Goal: Transaction & Acquisition: Purchase product/service

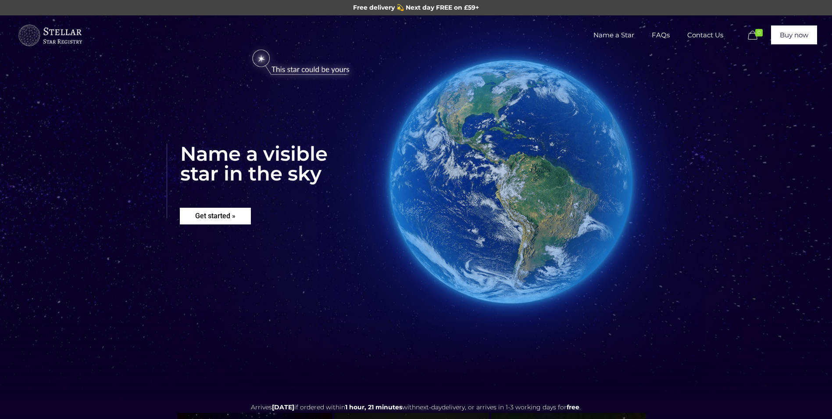
click at [222, 208] on rs-layer "Get started »" at bounding box center [215, 216] width 71 height 17
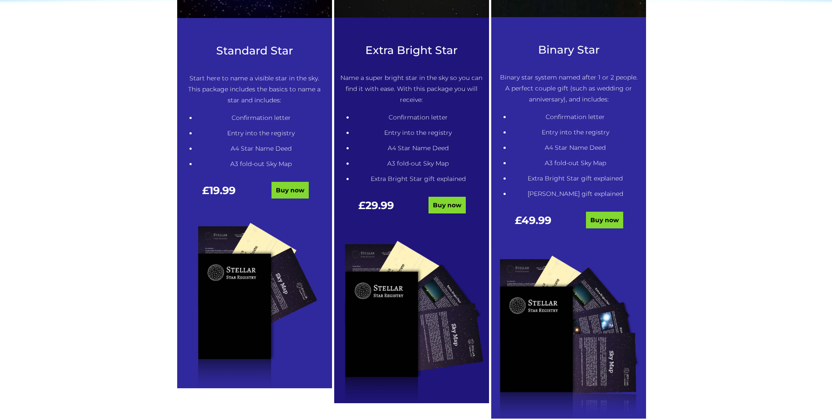
scroll to position [533, 0]
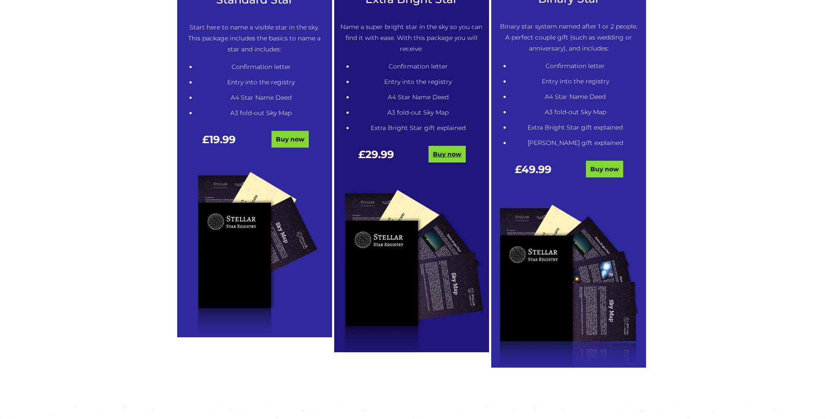
click at [441, 152] on link "Buy now" at bounding box center [447, 154] width 37 height 17
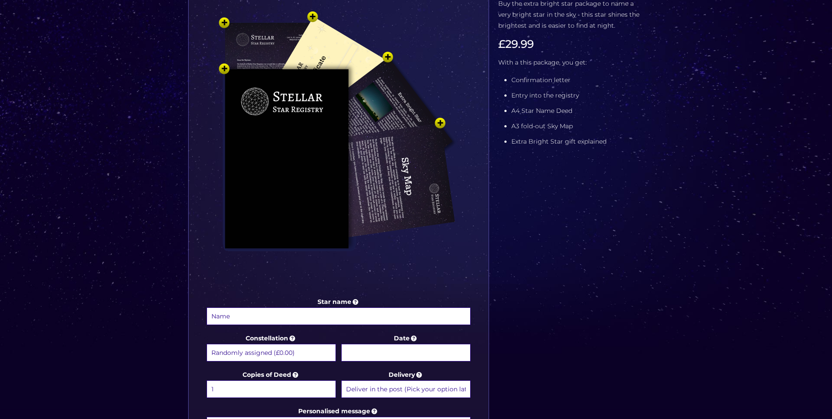
scroll to position [219, 0]
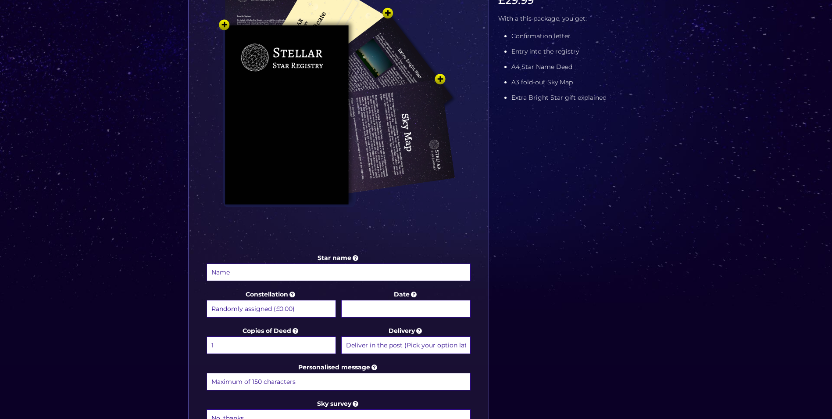
click at [282, 274] on input "Star name" at bounding box center [339, 272] width 265 height 18
type input "[PERSON_NAME]"
click at [293, 294] on icon at bounding box center [292, 294] width 9 height 8
click at [293, 300] on select "Randomly assigned (£0.00) Aquarius - 20 Jan - 18 Feb (+£9.99) Aries - 21 Mar - …" at bounding box center [271, 309] width 129 height 18
click at [276, 311] on select "Randomly assigned (£0.00) Aquarius - 20 Jan - 18 Feb (+£9.99) Aries - 21 Mar - …" at bounding box center [271, 309] width 129 height 18
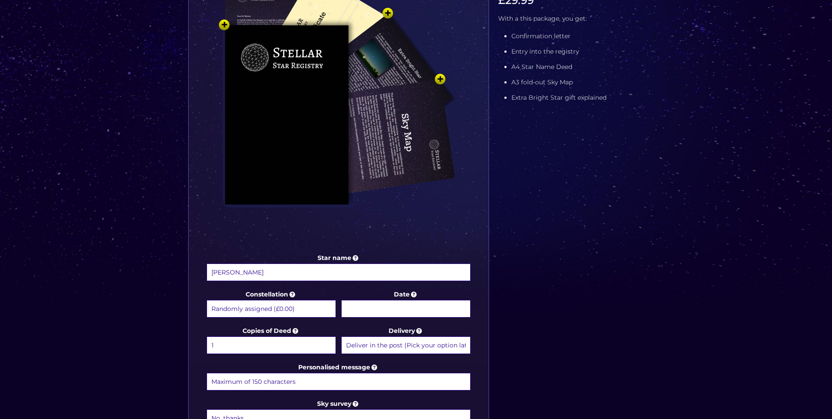
select select "Aquarius - 20 Jan - 18 Feb (+£9.99)"
click at [207, 300] on select "Randomly assigned (£0.00) Aquarius - 20 Jan - 18 Feb (+£9.99) Aries - 21 Mar - …" at bounding box center [271, 309] width 129 height 18
click at [412, 291] on icon at bounding box center [414, 294] width 9 height 8
click at [412, 300] on input "Date" at bounding box center [405, 309] width 129 height 18
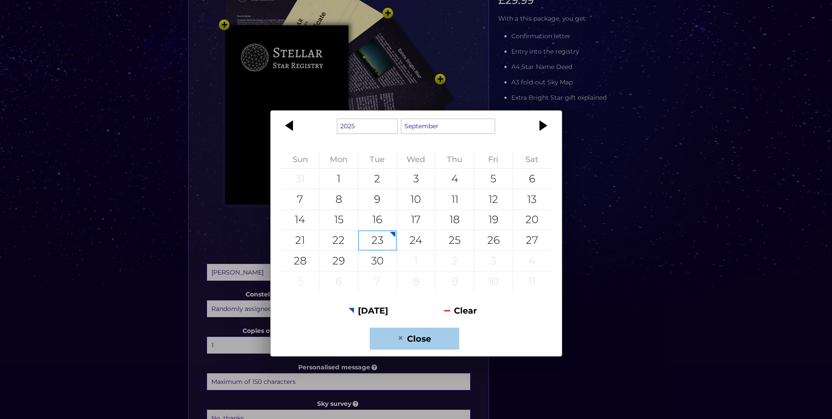
click at [426, 339] on button "Close" at bounding box center [414, 338] width 89 height 22
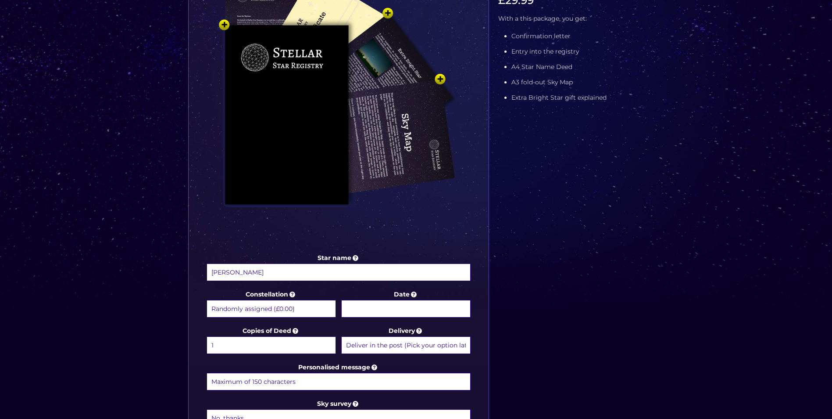
click at [405, 311] on body "Free delivery 💫 Next day FREE on £59+ Name a Star FAQs Contact Us 0 Buy now Cho…" at bounding box center [416, 288] width 832 height 1015
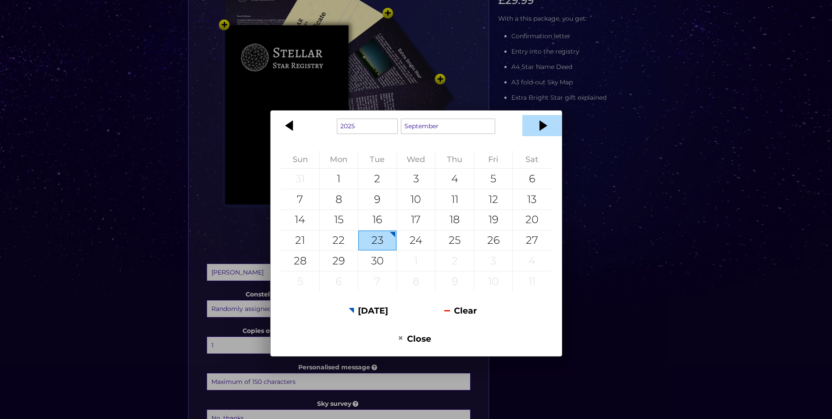
click at [542, 127] on div at bounding box center [542, 125] width 39 height 21
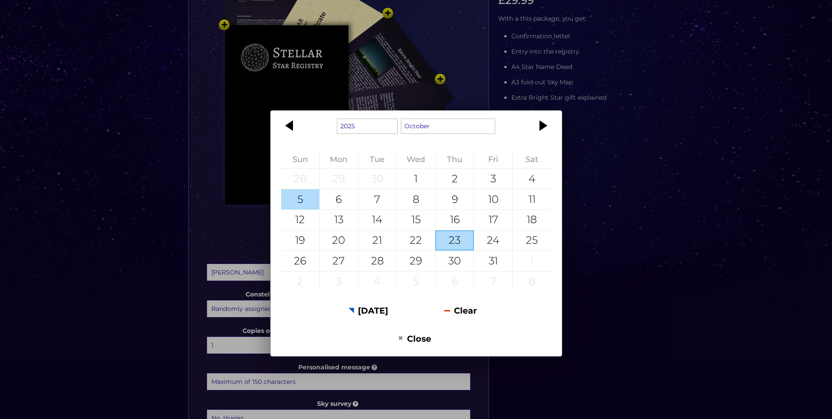
click at [305, 201] on div "5" at bounding box center [300, 199] width 38 height 20
type input "5 October 2025"
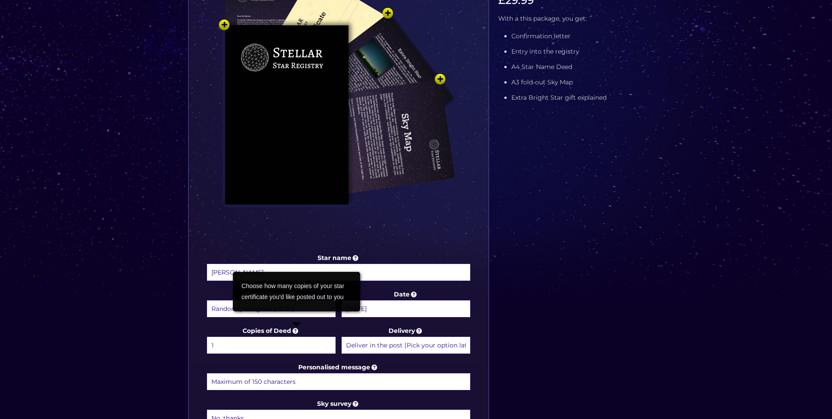
click at [298, 329] on icon at bounding box center [295, 330] width 9 height 8
click at [298, 336] on select "1 2 (+£4.99) 3 (+£9.49) 4 (+£13.99) 5 (+£18.49) 6 (+£22.99) 7 (+£27.49) 8 (+£31…" at bounding box center [271, 345] width 129 height 18
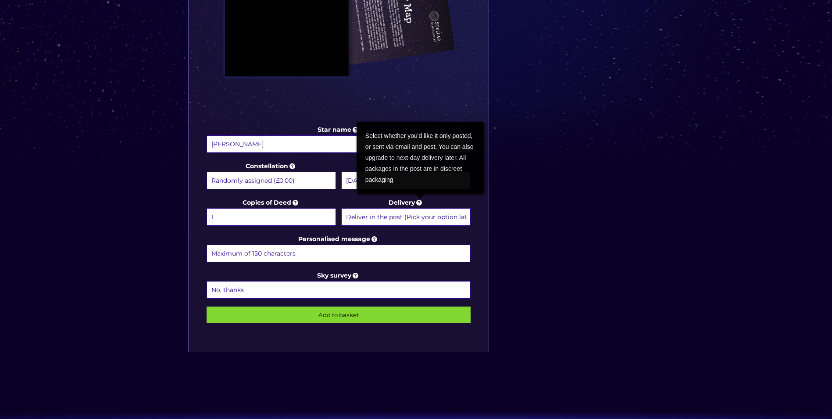
scroll to position [351, 0]
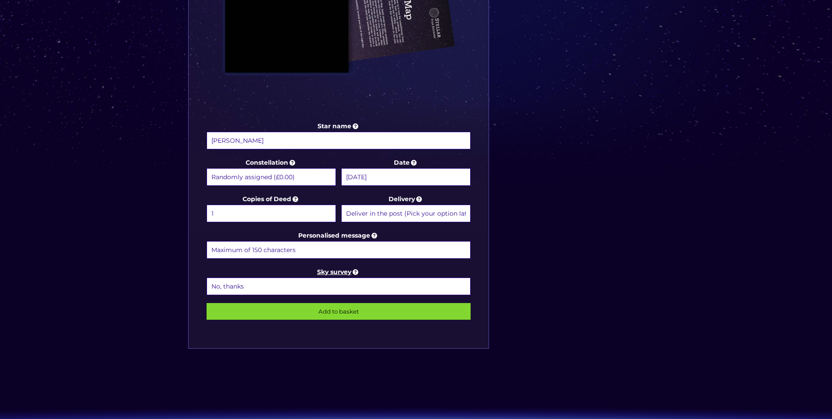
click at [356, 270] on icon at bounding box center [356, 272] width 9 height 8
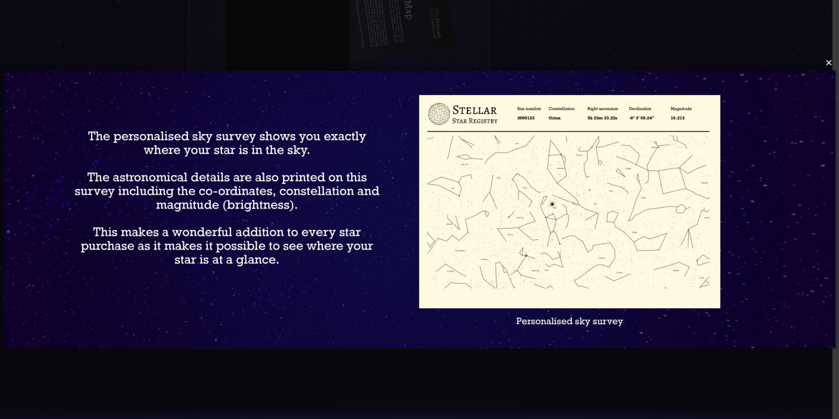
click at [829, 63] on button "×" at bounding box center [419, 62] width 832 height 19
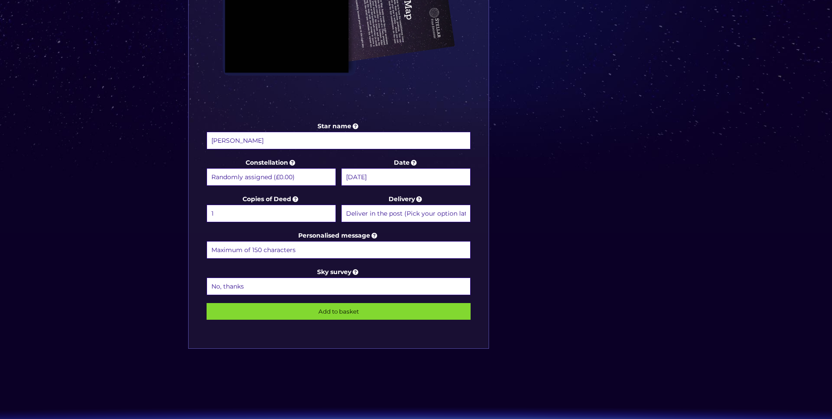
click at [311, 285] on select "No, thanks 1 (+£6.99) 2 (+£11.99) 3 (+£16.99) 4 (+£21.99) 5 (+£26.99) 6 (+£31.9…" at bounding box center [339, 286] width 265 height 18
select select "1 (+£6.99)"
click at [207, 277] on select "No, thanks 1 (+£6.99) 2 (+£11.99) 3 (+£16.99) 4 (+£21.99) 5 (+£26.99) 6 (+£31.9…" at bounding box center [339, 286] width 265 height 18
click at [319, 176] on select "Randomly assigned (£0.00) Aquarius - 20 Jan - 18 Feb (+£9.99) Aries - 21 Mar - …" at bounding box center [271, 177] width 129 height 18
click at [207, 168] on select "Randomly assigned (£0.00) Aquarius - 20 Jan - 18 Feb (+£9.99) Aries - 21 Mar - …" at bounding box center [271, 177] width 129 height 18
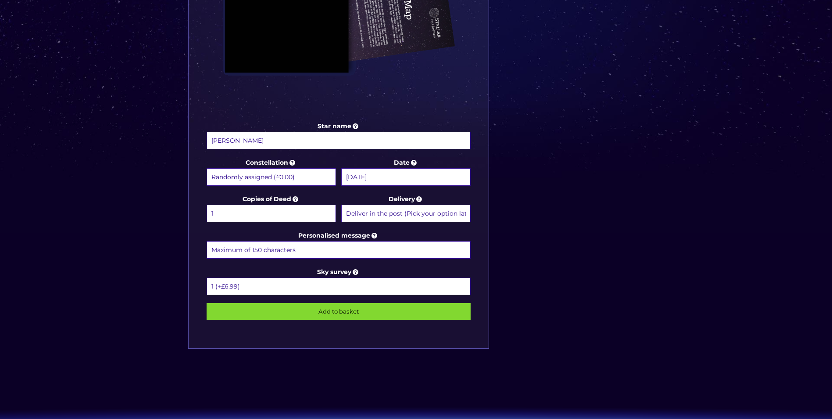
click at [307, 250] on input "Personalised message" at bounding box center [339, 250] width 265 height 18
click at [471, 248] on div "Star name Mabel Blythe Star name two (Optional) Constellation Randomly assigned…" at bounding box center [338, 76] width 301 height 543
click at [370, 250] on input "Dear Mabel Blythe, shine bright like the stars above on your Christening day an…" at bounding box center [339, 250] width 265 height 18
click at [371, 250] on input "Dear Mabel Blythe, shine bright like the stars above on your Christening day an…" at bounding box center [339, 250] width 265 height 18
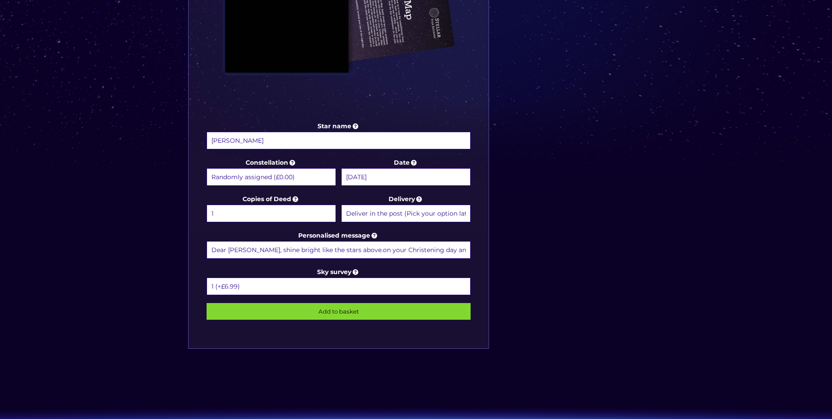
click at [227, 248] on input "Dear Mabel Blythe, shine bright like the stars above.on your Christening day an…" at bounding box center [339, 250] width 265 height 18
click at [355, 251] on input "Mabel Blythe, shine bright like the stars above.on your Christening day and bey…" at bounding box center [339, 250] width 265 height 18
click at [469, 249] on input "Mabel Blythe, shine bright like the stars above on your Christening day and bey…" at bounding box center [339, 250] width 265 height 18
click at [467, 250] on input "Mabel Blythe, shine bright like the stars above on your Christening day and bey…" at bounding box center [339, 250] width 265 height 18
click at [420, 249] on input "Mabel Blythe, shine bright like the stars above on your Christening day and bey…" at bounding box center [339, 250] width 265 height 18
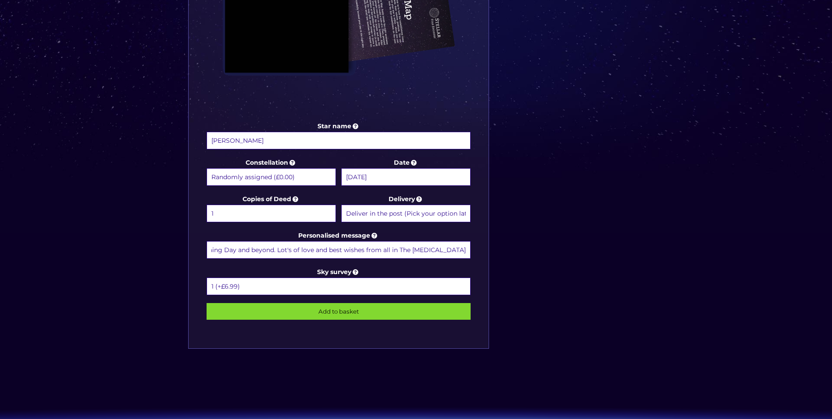
scroll to position [0, 212]
type input "Mabel Blythe, shine bright like the stars above on your Christening Day and bey…"
click at [370, 310] on input "Add to basket" at bounding box center [339, 311] width 265 height 17
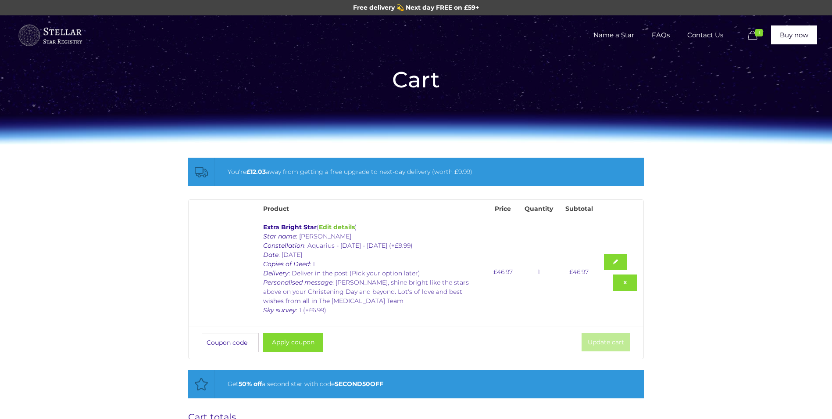
click at [233, 341] on input "Coupon:" at bounding box center [230, 342] width 57 height 19
type input "STAR25"
click at [299, 337] on button "Apply coupon" at bounding box center [293, 342] width 60 height 19
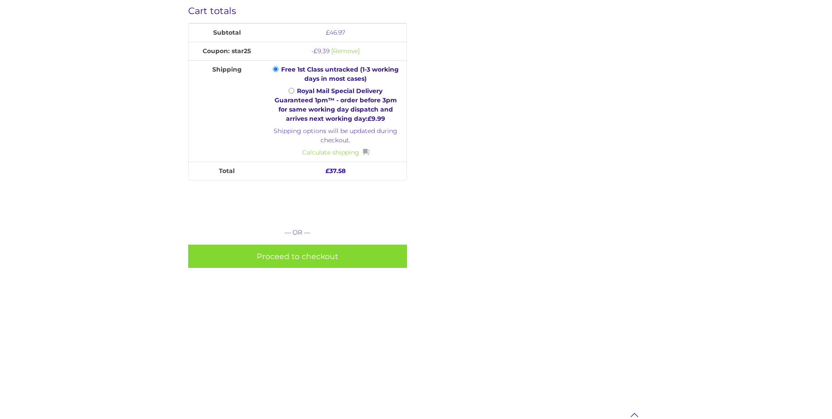
scroll to position [351, 0]
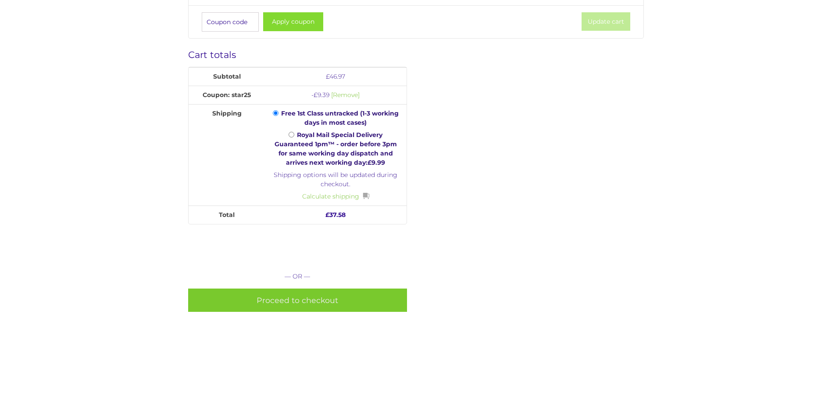
click at [324, 298] on link "Proceed to checkout" at bounding box center [297, 299] width 219 height 23
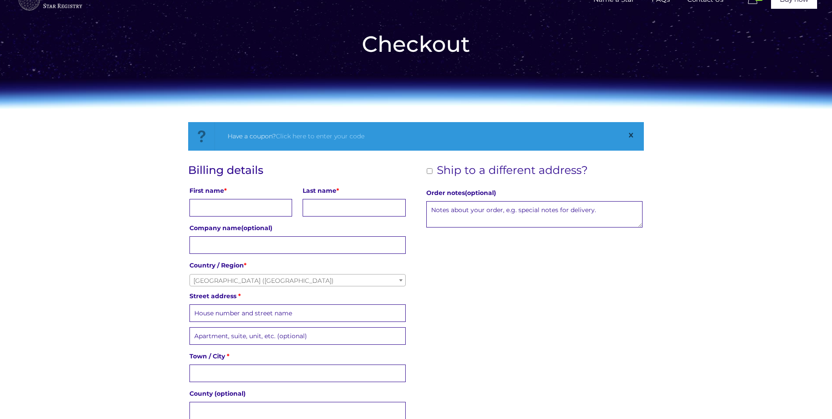
scroll to position [88, 0]
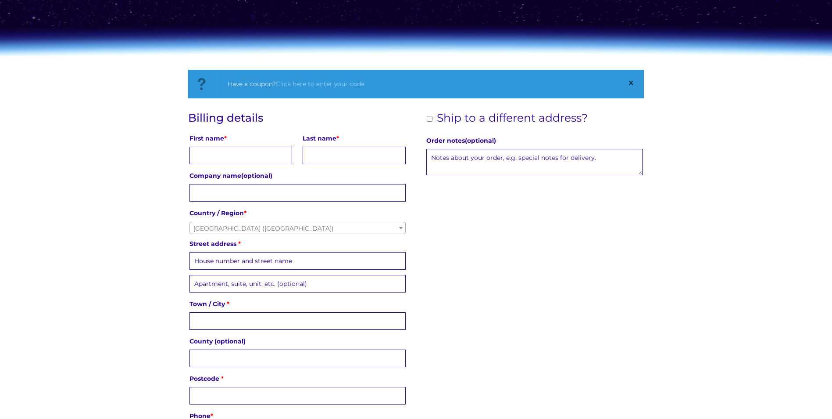
click at [244, 156] on input "First name *" at bounding box center [241, 156] width 103 height 18
type input "[PERSON_NAME]"
type input "[PHONE_NUMBER]"
type input "[EMAIL_ADDRESS][DOMAIN_NAME]"
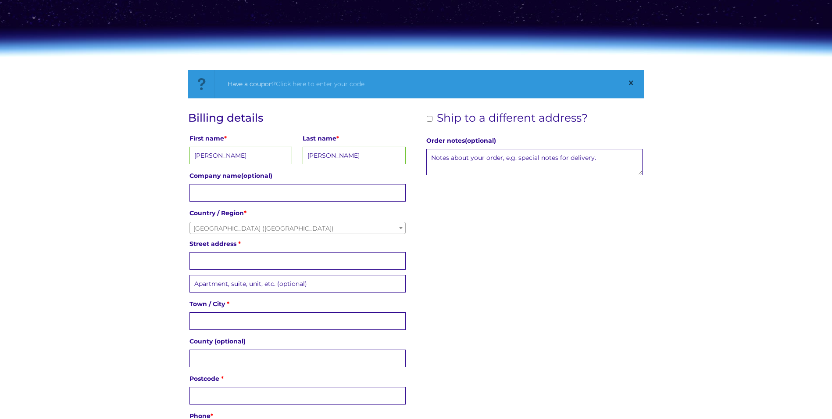
click at [237, 260] on input "Street address *" at bounding box center [298, 261] width 216 height 18
type input "[STREET_ADDRESS]"
type input "KINGSWINFORD"
type input "[GEOGRAPHIC_DATA]"
type input "DY6 8DZ"
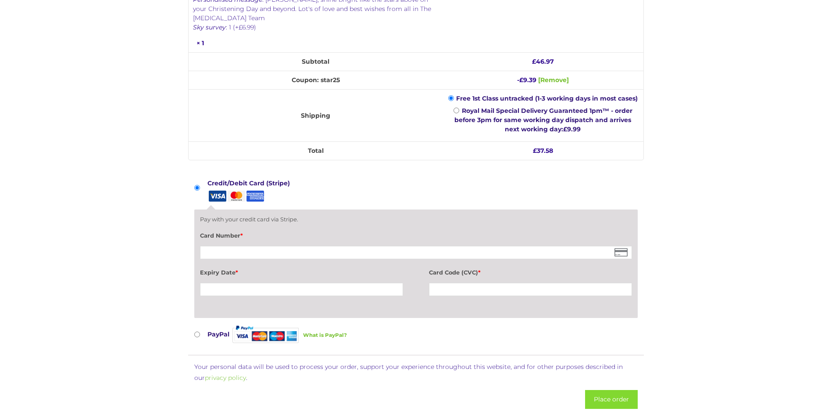
scroll to position [702, 0]
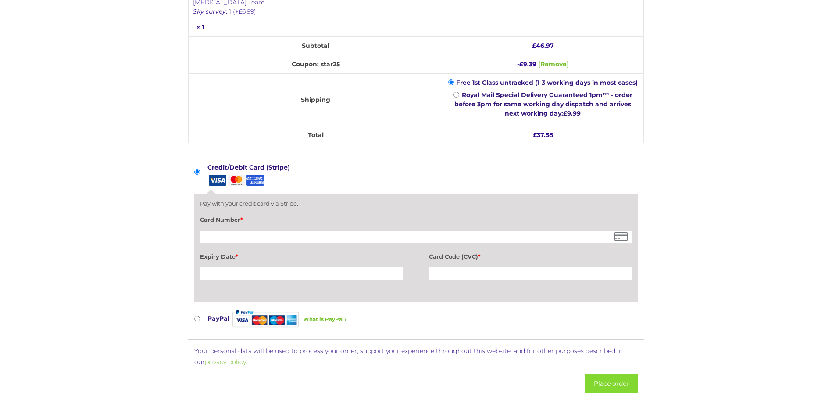
click at [253, 229] on div "Card Number *" at bounding box center [416, 229] width 432 height 31
click at [598, 378] on button "Place order" at bounding box center [611, 383] width 53 height 19
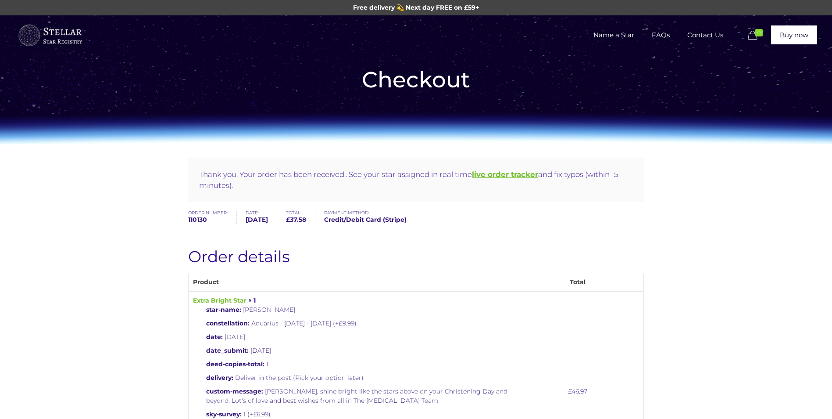
click at [501, 172] on b "live order tracker" at bounding box center [505, 174] width 66 height 9
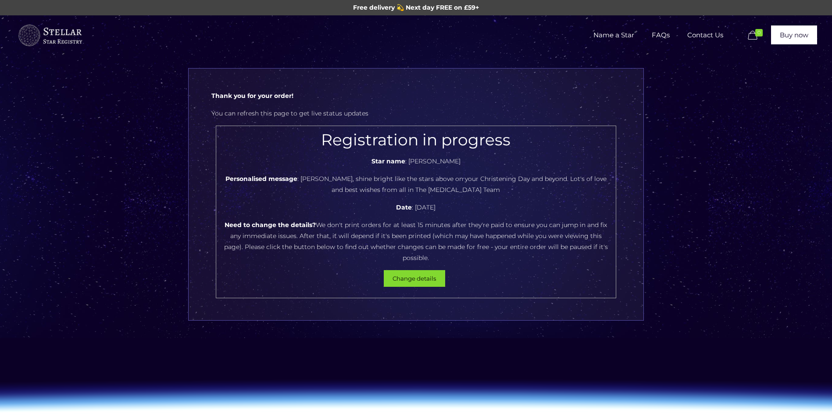
click at [668, 214] on div "Thank you for your order! You can refresh this page to get live status updates …" at bounding box center [416, 214] width 832 height 399
